Goal: Check status

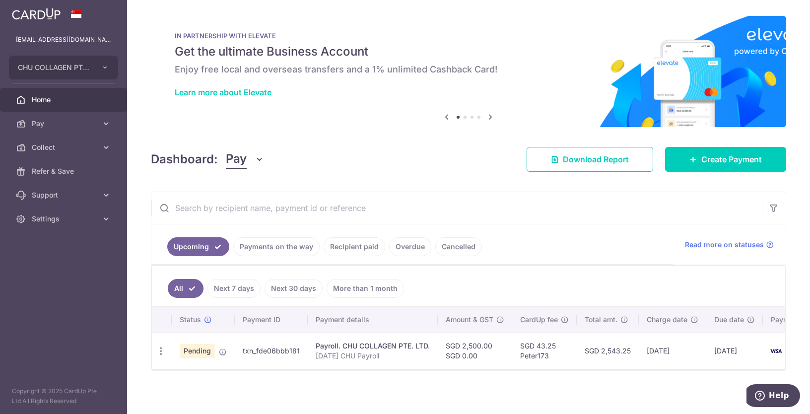
drag, startPoint x: 199, startPoint y: 348, endPoint x: 218, endPoint y: 346, distance: 19.5
click at [202, 348] on span "Pending" at bounding box center [197, 351] width 35 height 14
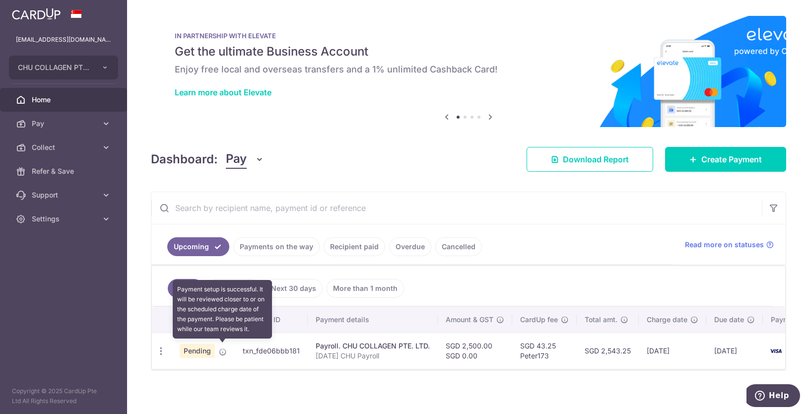
click at [220, 348] on icon at bounding box center [223, 352] width 8 height 8
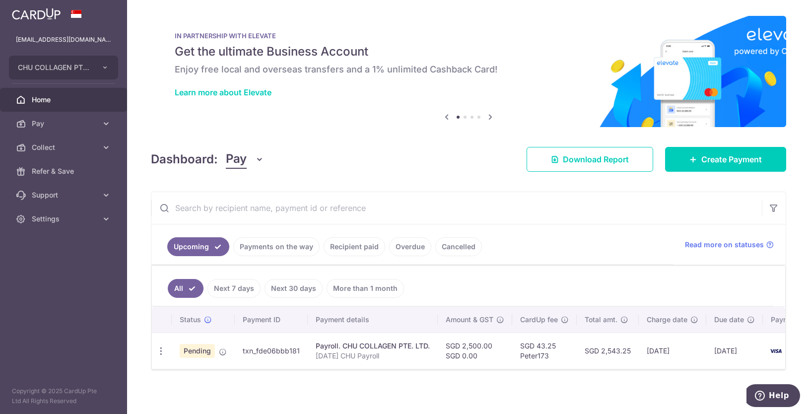
click at [204, 349] on span "Pending" at bounding box center [197, 351] width 35 height 14
drag, startPoint x: 204, startPoint y: 349, endPoint x: 250, endPoint y: 354, distance: 46.4
click at [204, 349] on span "Pending" at bounding box center [197, 351] width 35 height 14
click at [222, 349] on icon at bounding box center [223, 352] width 8 height 8
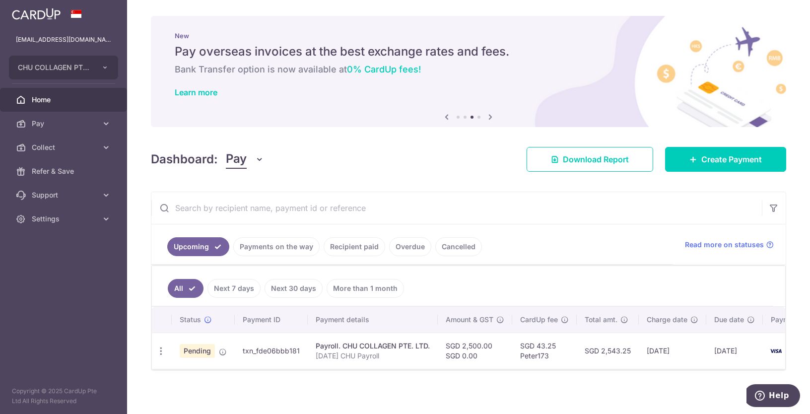
drag, startPoint x: 229, startPoint y: 334, endPoint x: 224, endPoint y: 342, distance: 9.4
click at [224, 342] on td "Pending" at bounding box center [203, 351] width 63 height 36
click at [223, 348] on icon at bounding box center [223, 352] width 8 height 8
click at [309, 371] on div "× Pause Schedule Pause all future payments in this series Pause just this one p…" at bounding box center [468, 207] width 683 height 414
